Goal: Navigation & Orientation: Find specific page/section

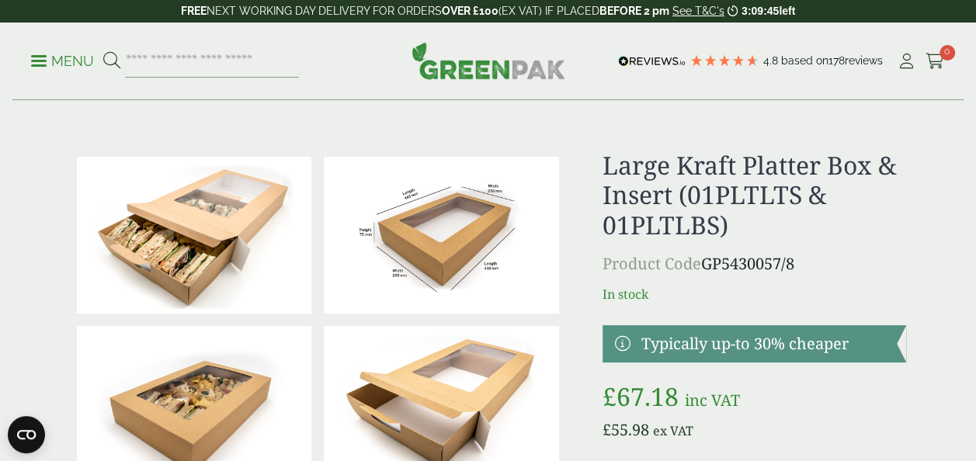
click at [44, 61] on span at bounding box center [39, 61] width 16 height 2
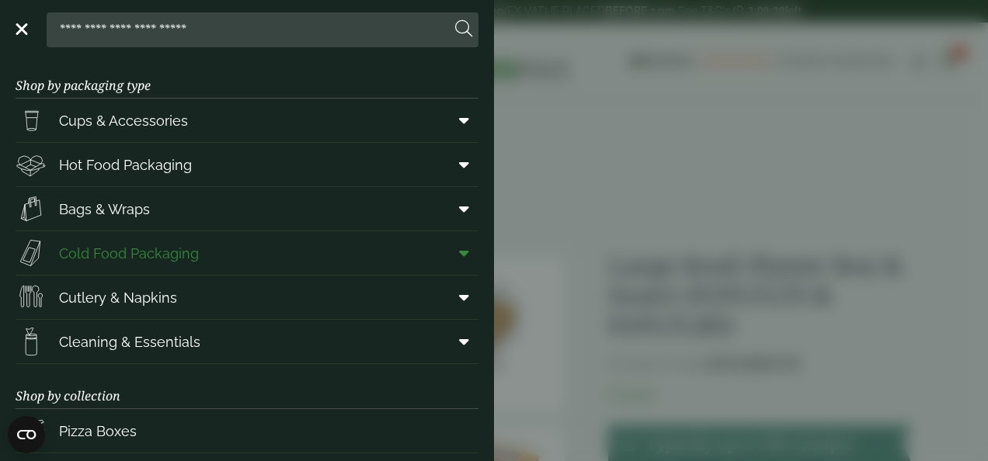
click at [173, 252] on span "Cold Food Packaging" at bounding box center [129, 253] width 140 height 21
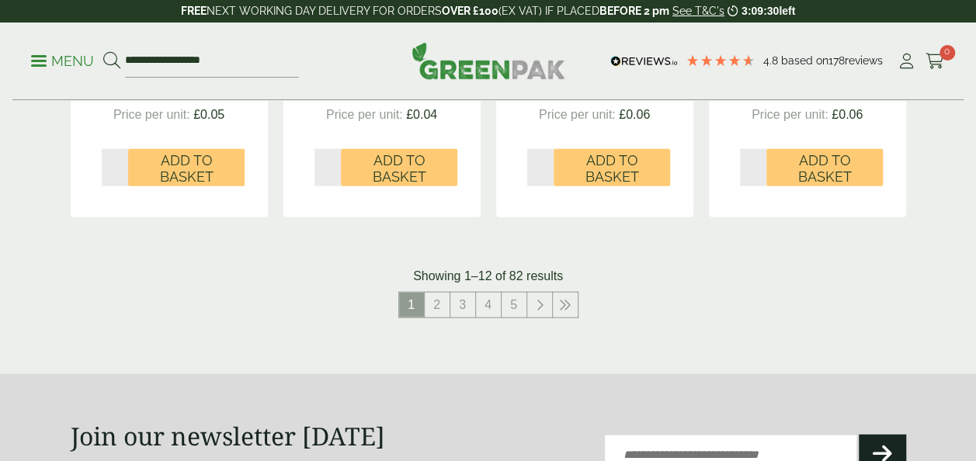
scroll to position [1787, 0]
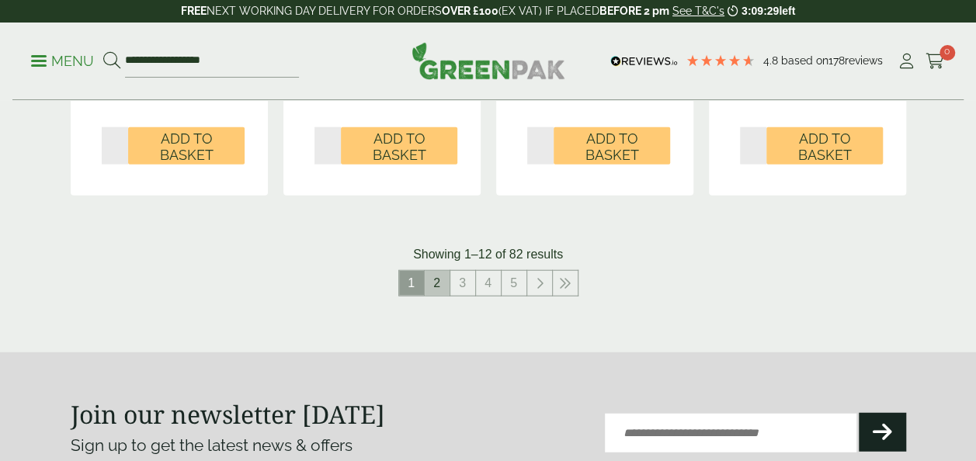
click at [440, 289] on link "2" at bounding box center [437, 283] width 25 height 25
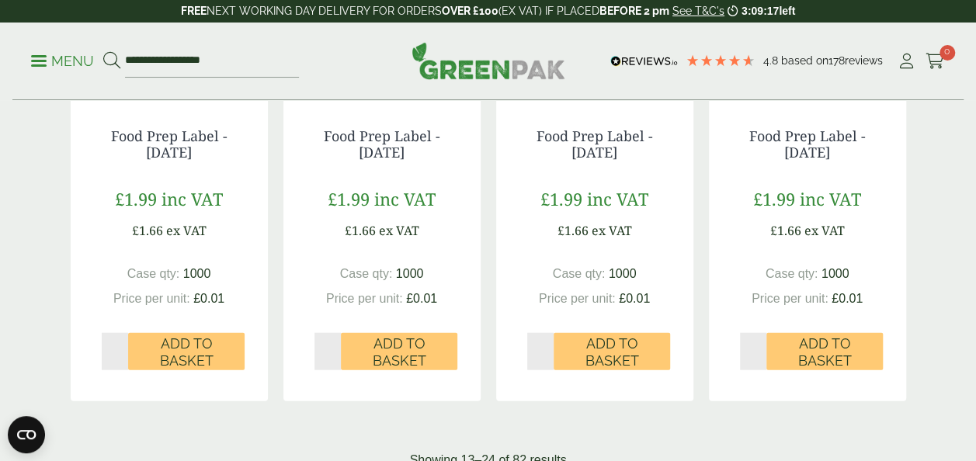
scroll to position [1942, 0]
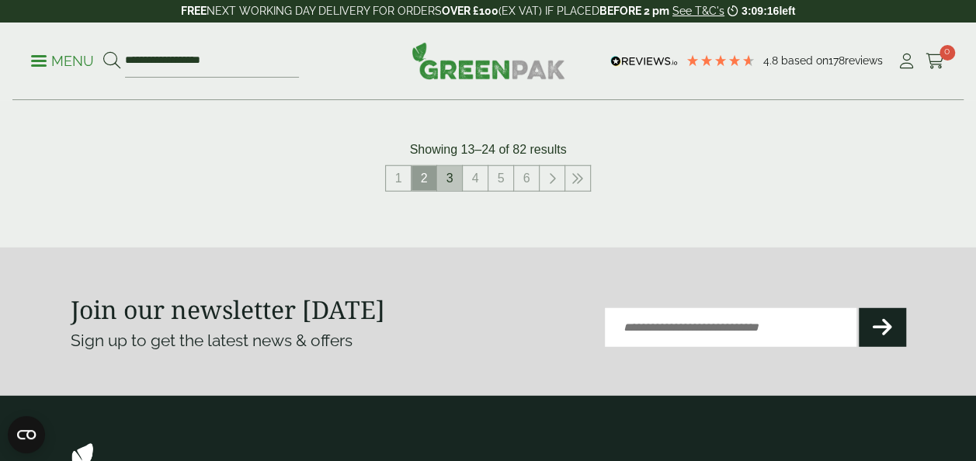
click at [449, 176] on link "3" at bounding box center [449, 178] width 25 height 25
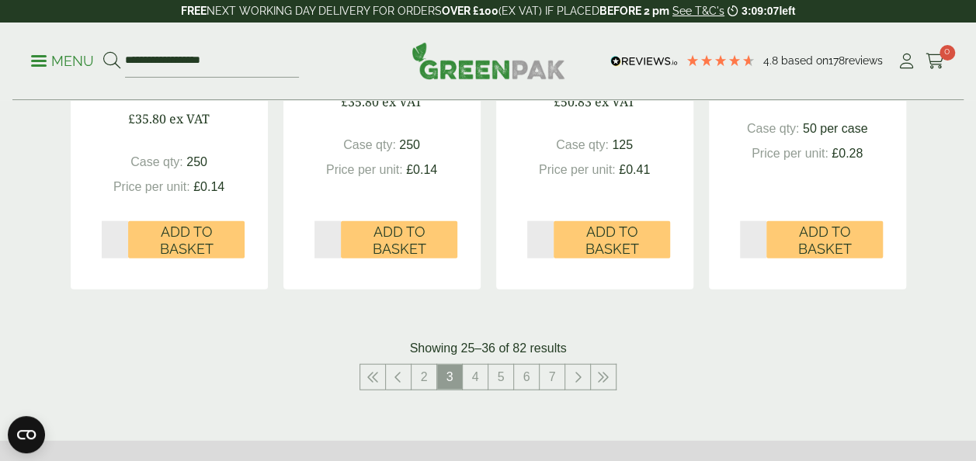
scroll to position [1787, 0]
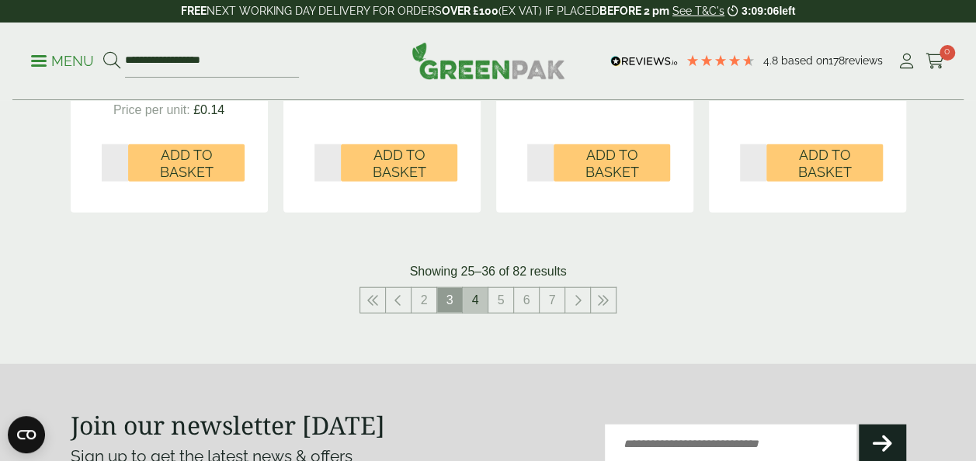
click at [472, 300] on link "4" at bounding box center [475, 300] width 25 height 25
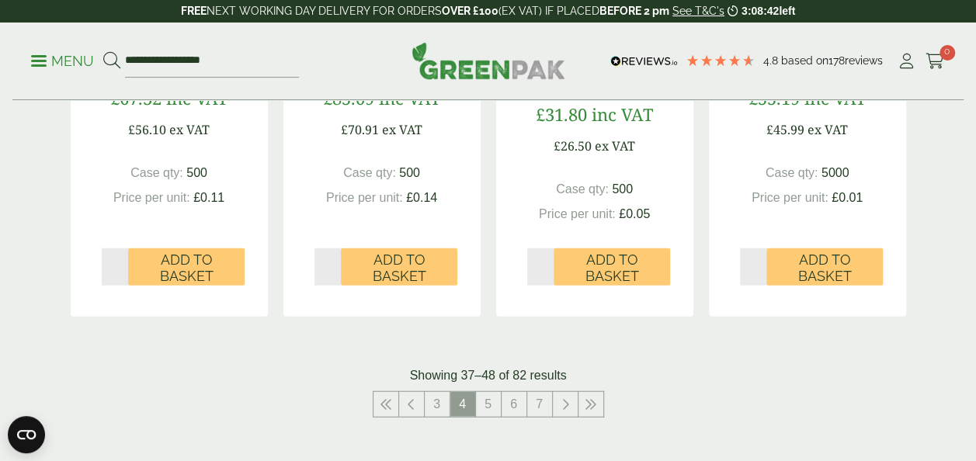
scroll to position [2020, 0]
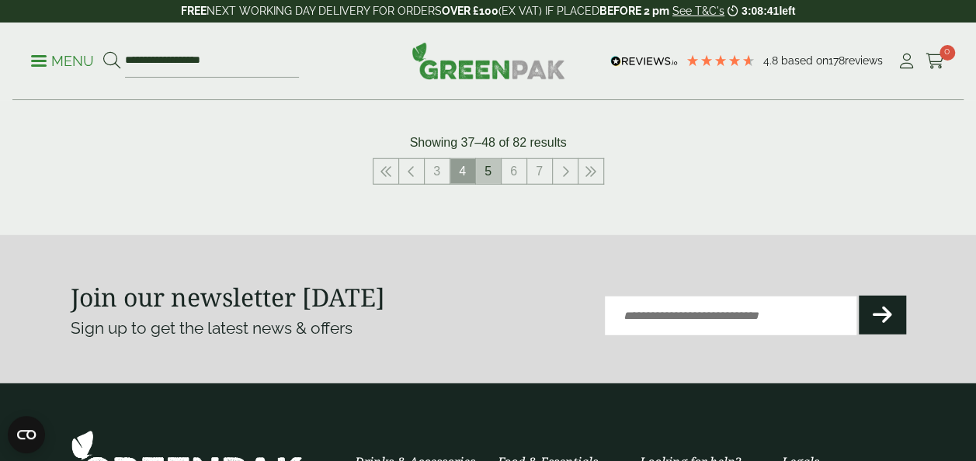
click at [489, 174] on link "5" at bounding box center [488, 171] width 25 height 25
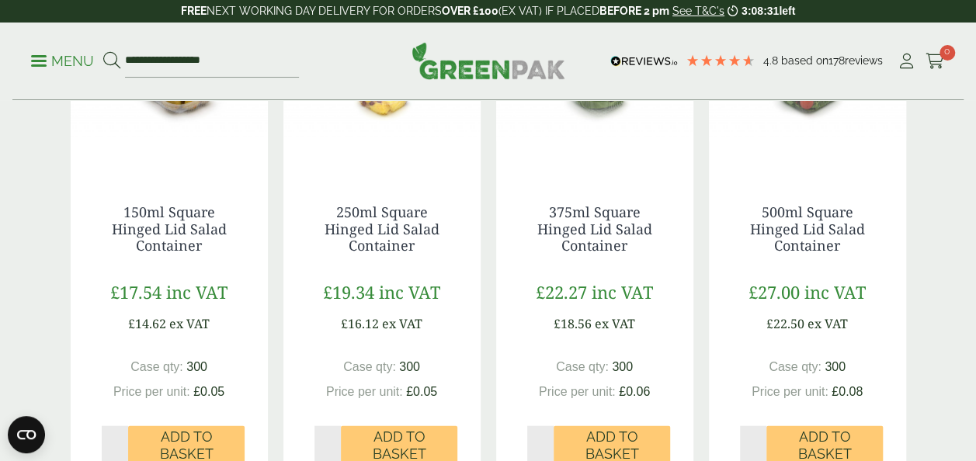
scroll to position [1709, 0]
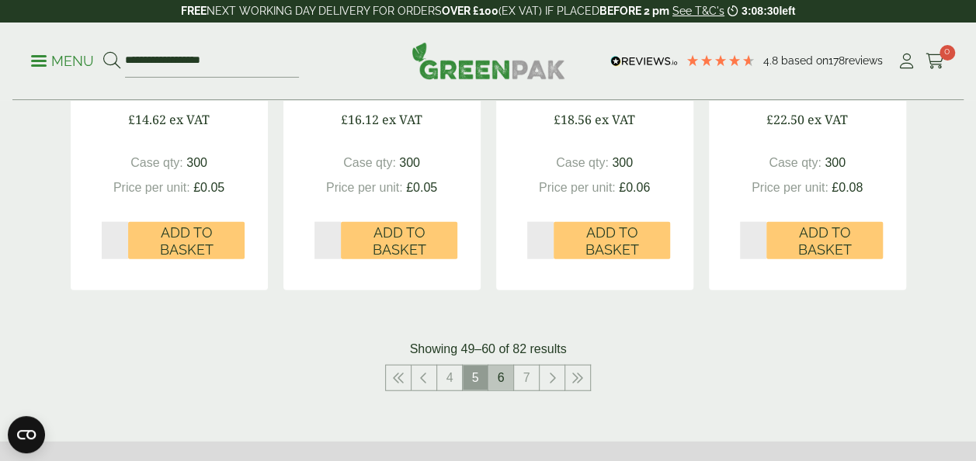
click at [500, 385] on link "6" at bounding box center [501, 378] width 25 height 25
